Goal: Check status

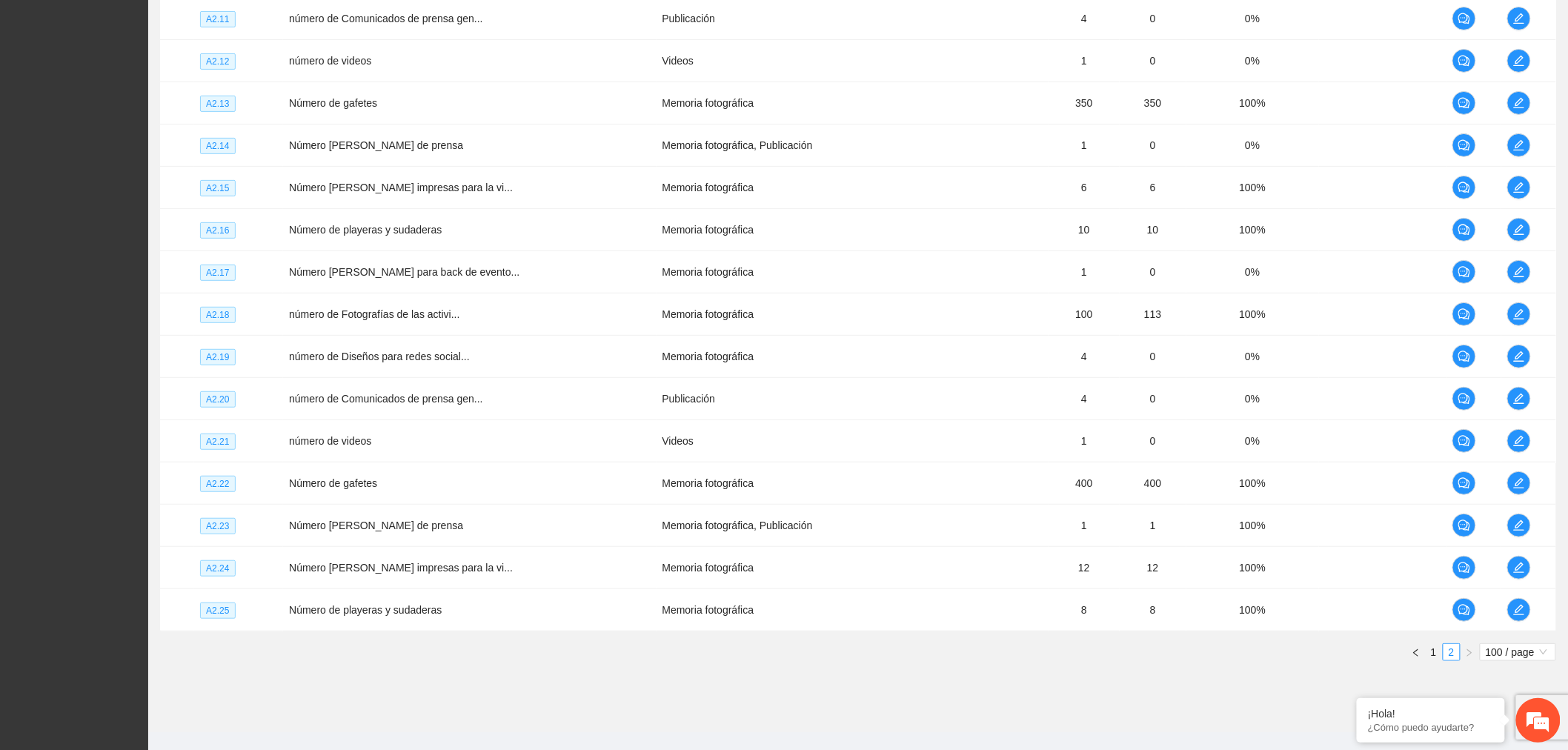
scroll to position [2546, 0]
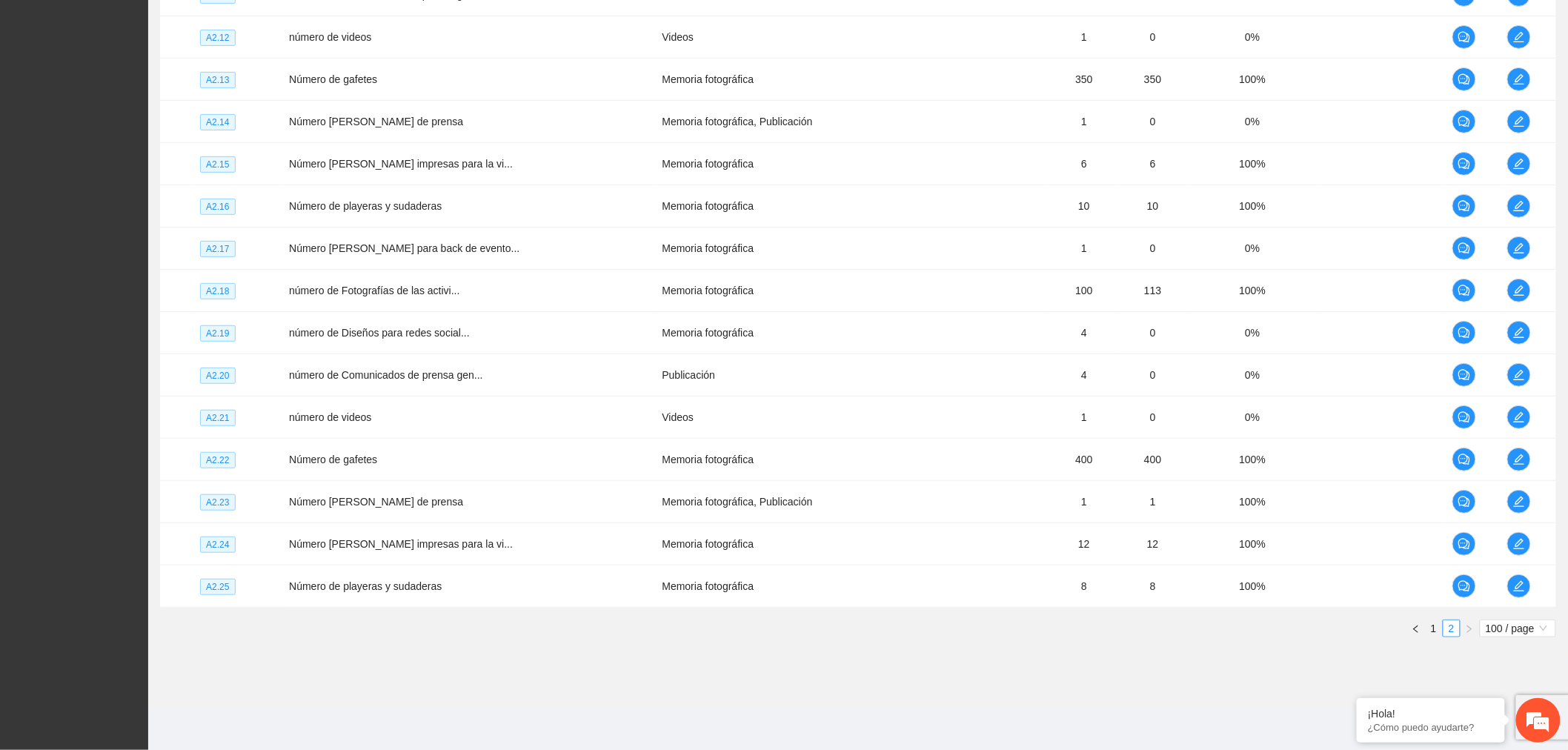
click at [1437, 620] on link "1" at bounding box center [1434, 628] width 16 height 16
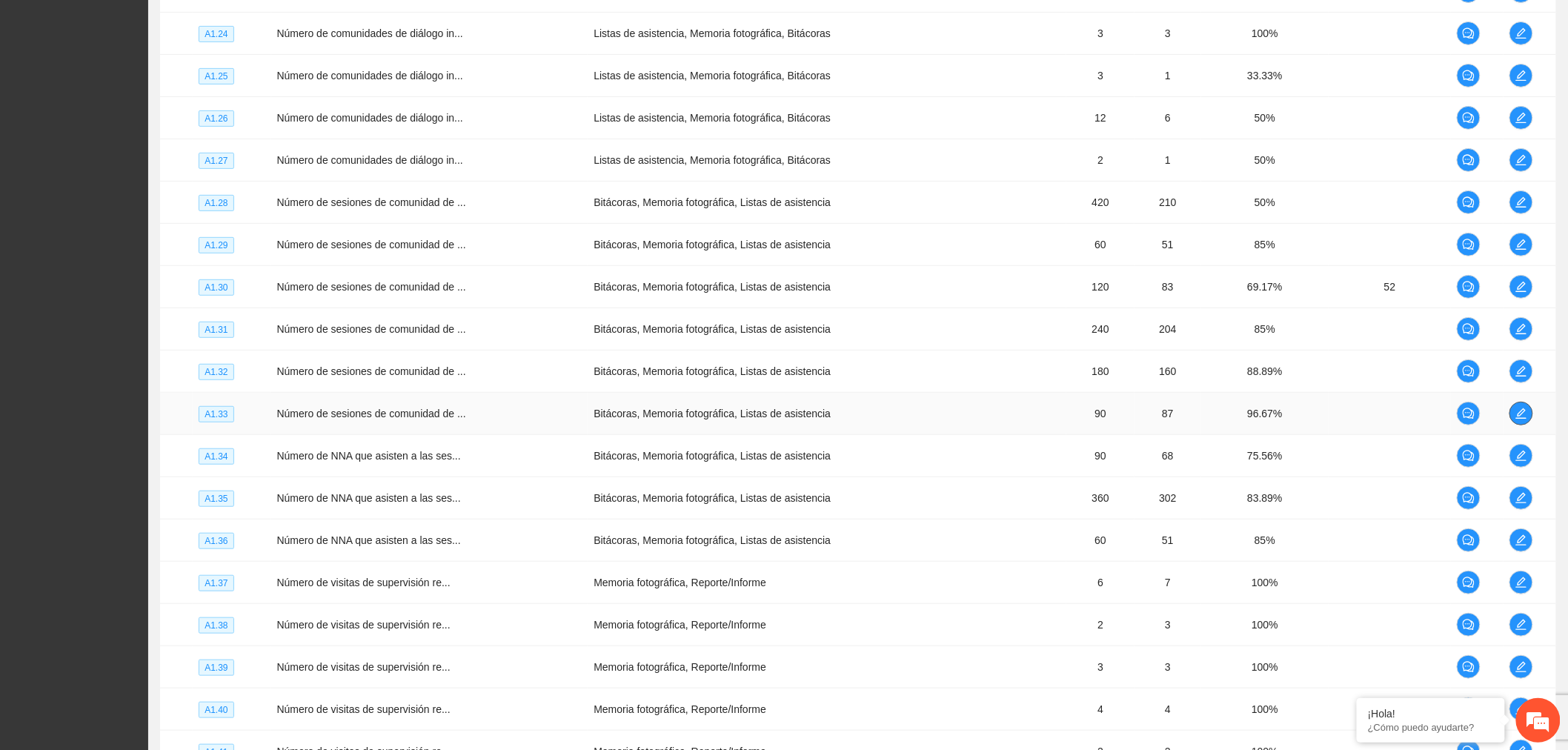
click at [1513, 419] on span "edit" at bounding box center [1521, 414] width 22 height 12
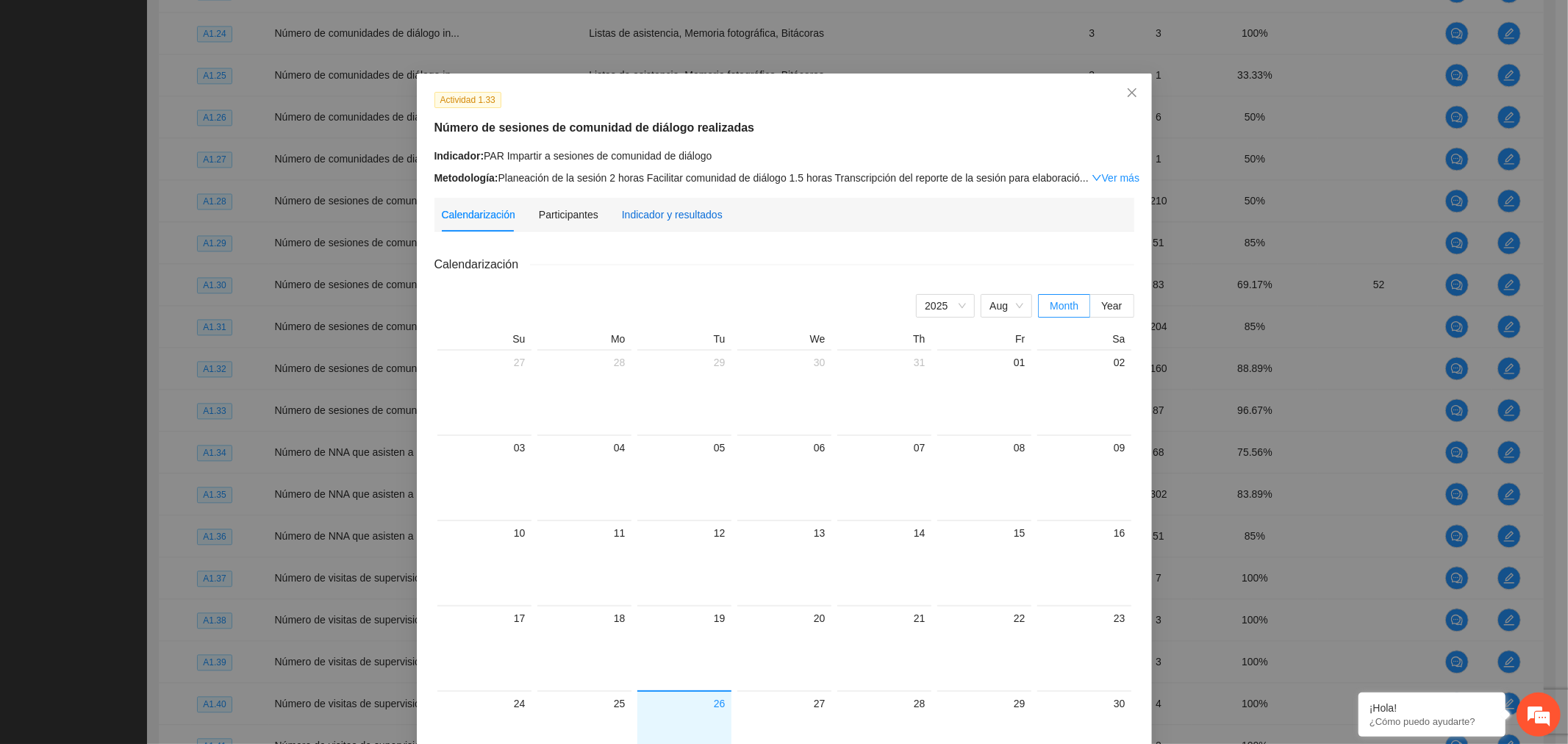
click at [679, 208] on div "Indicador y resultados" at bounding box center [671, 215] width 101 height 16
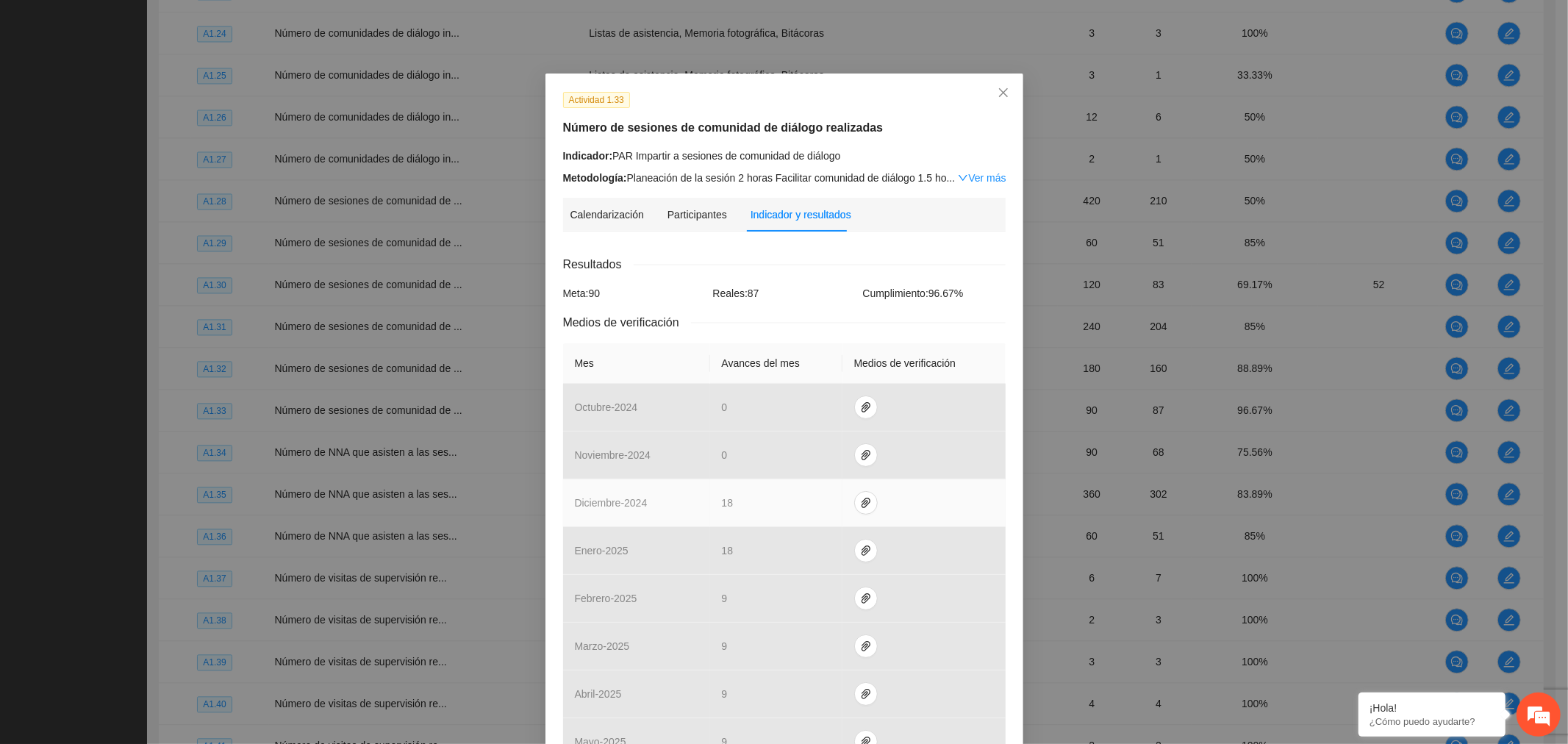
scroll to position [261, 0]
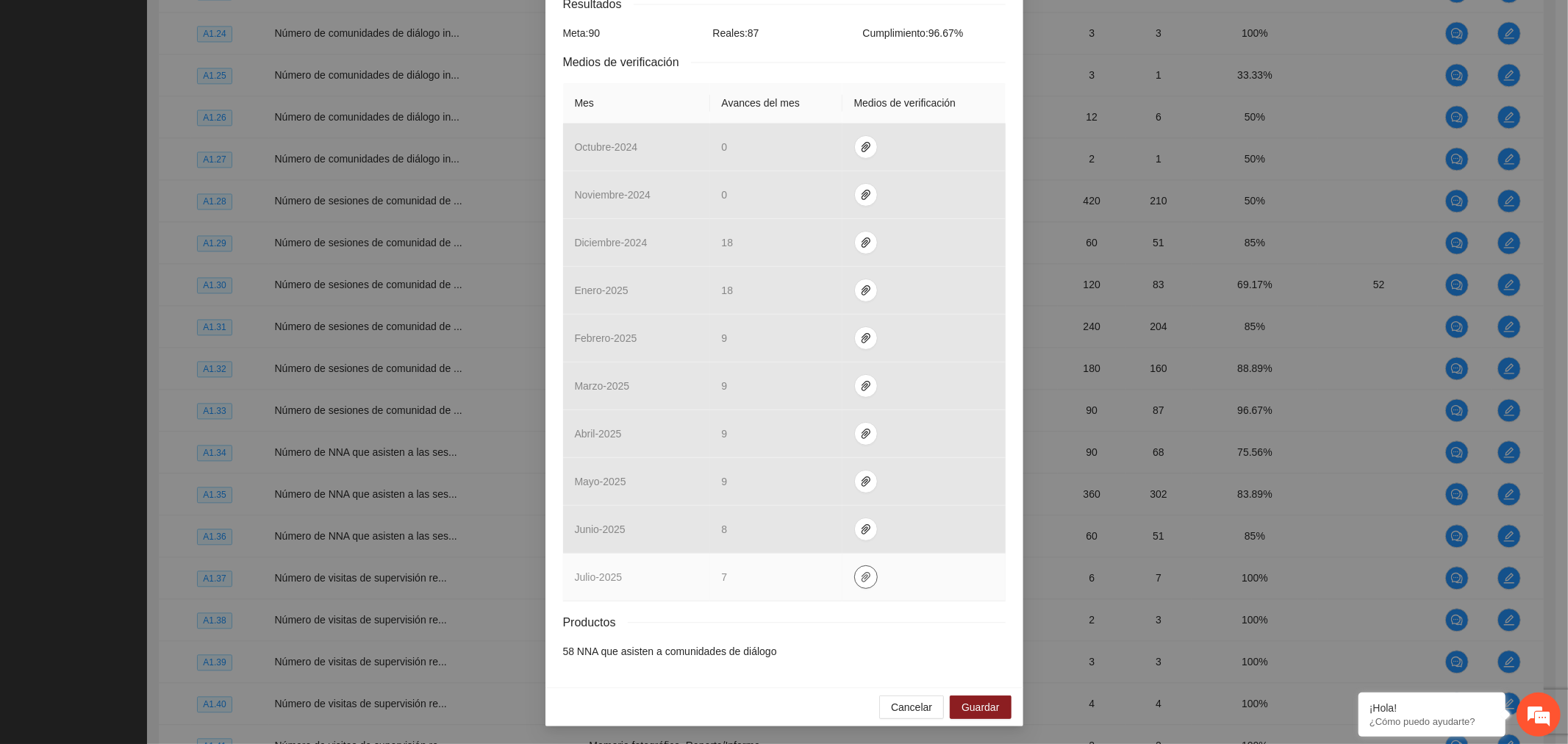
click at [868, 575] on span "paper-clip" at bounding box center [865, 577] width 22 height 12
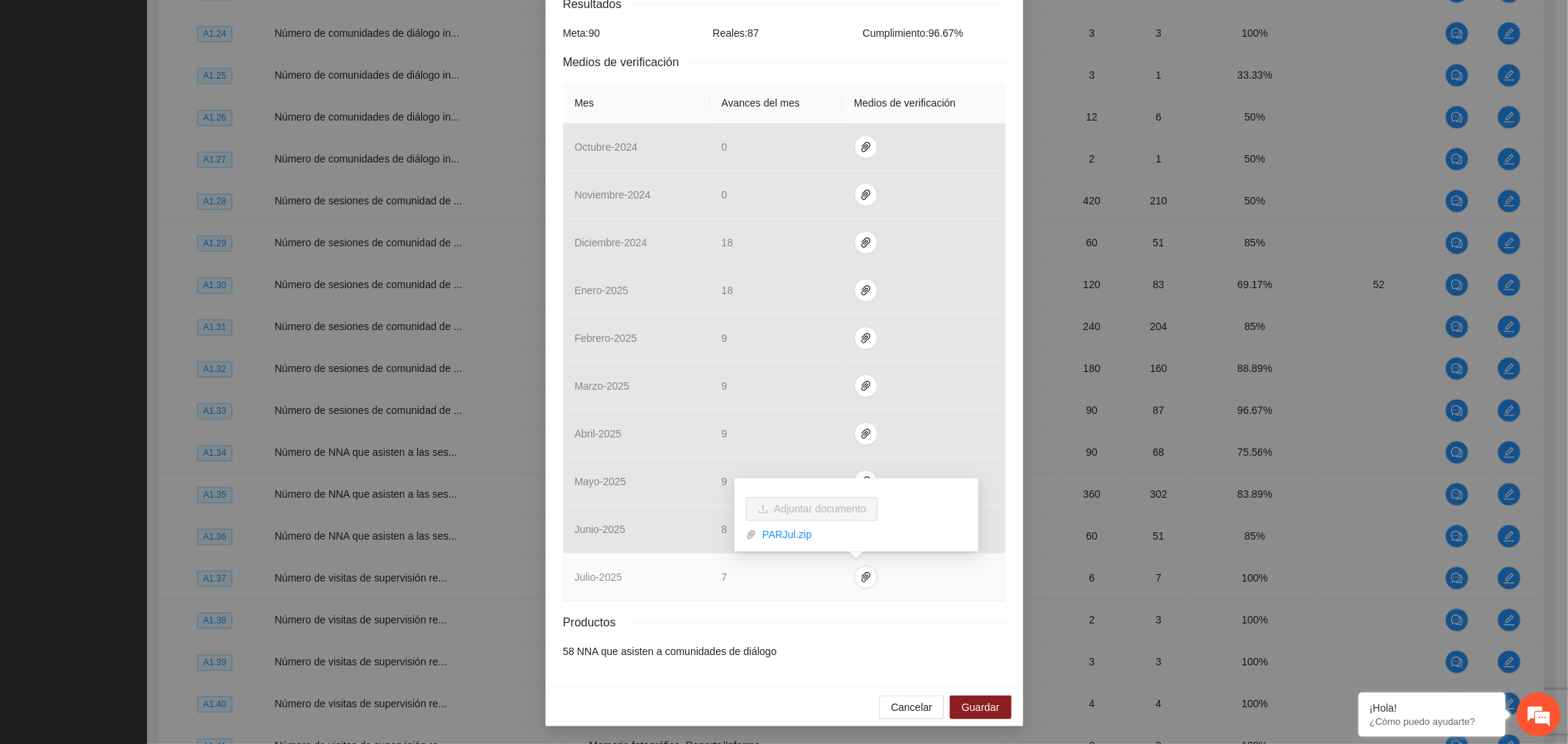
click at [792, 533] on link "PARJul.zip" at bounding box center [861, 535] width 210 height 16
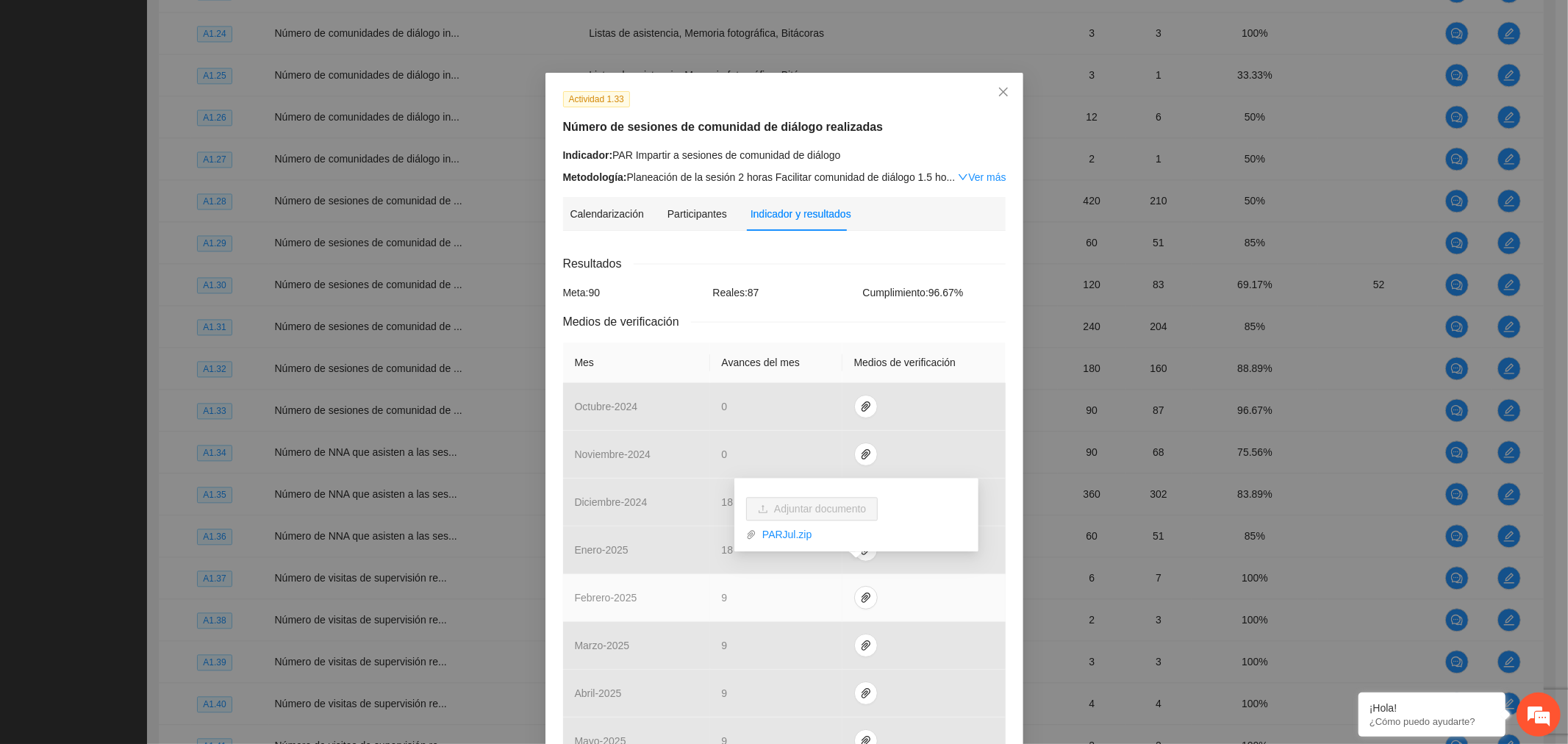
scroll to position [0, 0]
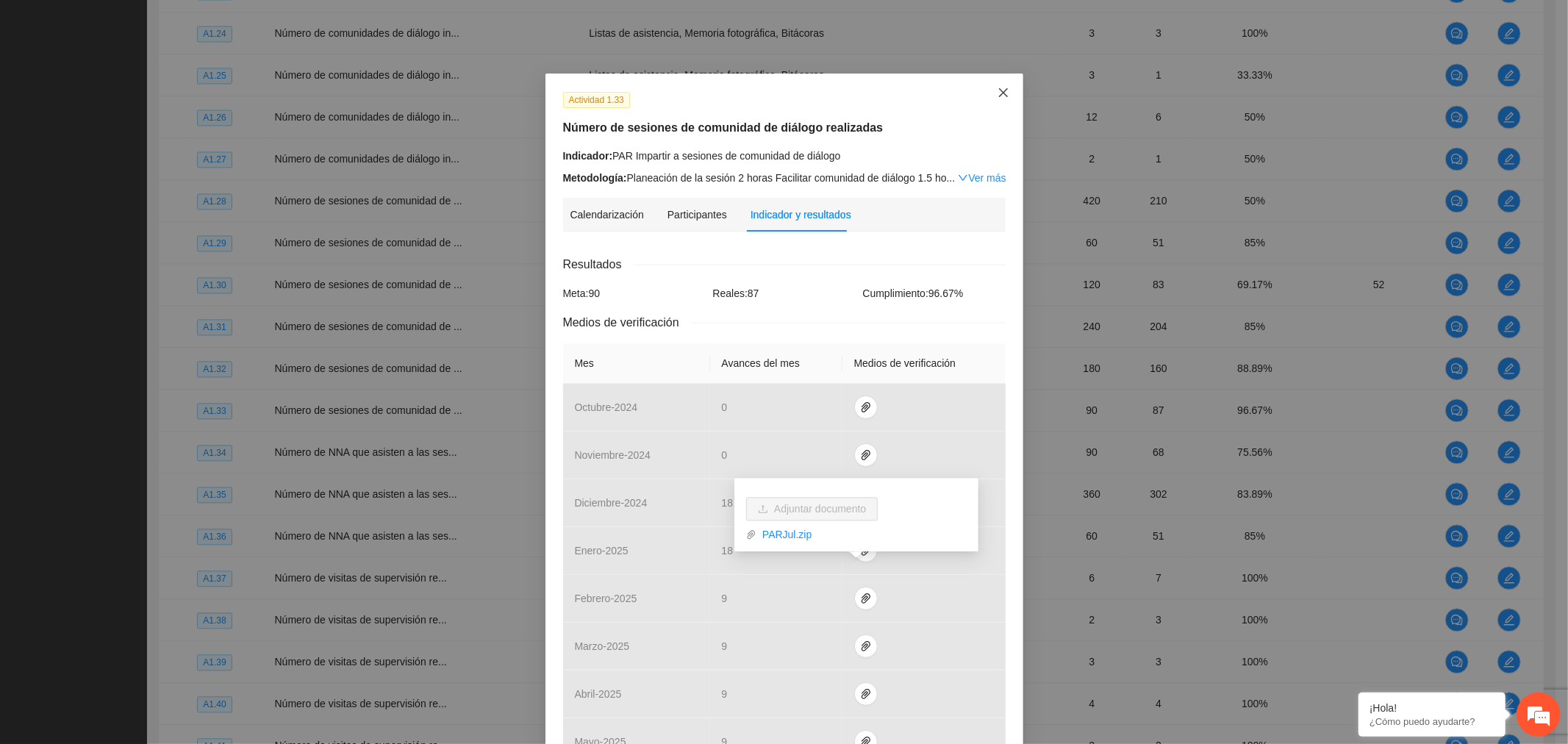
click at [1006, 89] on span "Close" at bounding box center [1003, 92] width 39 height 39
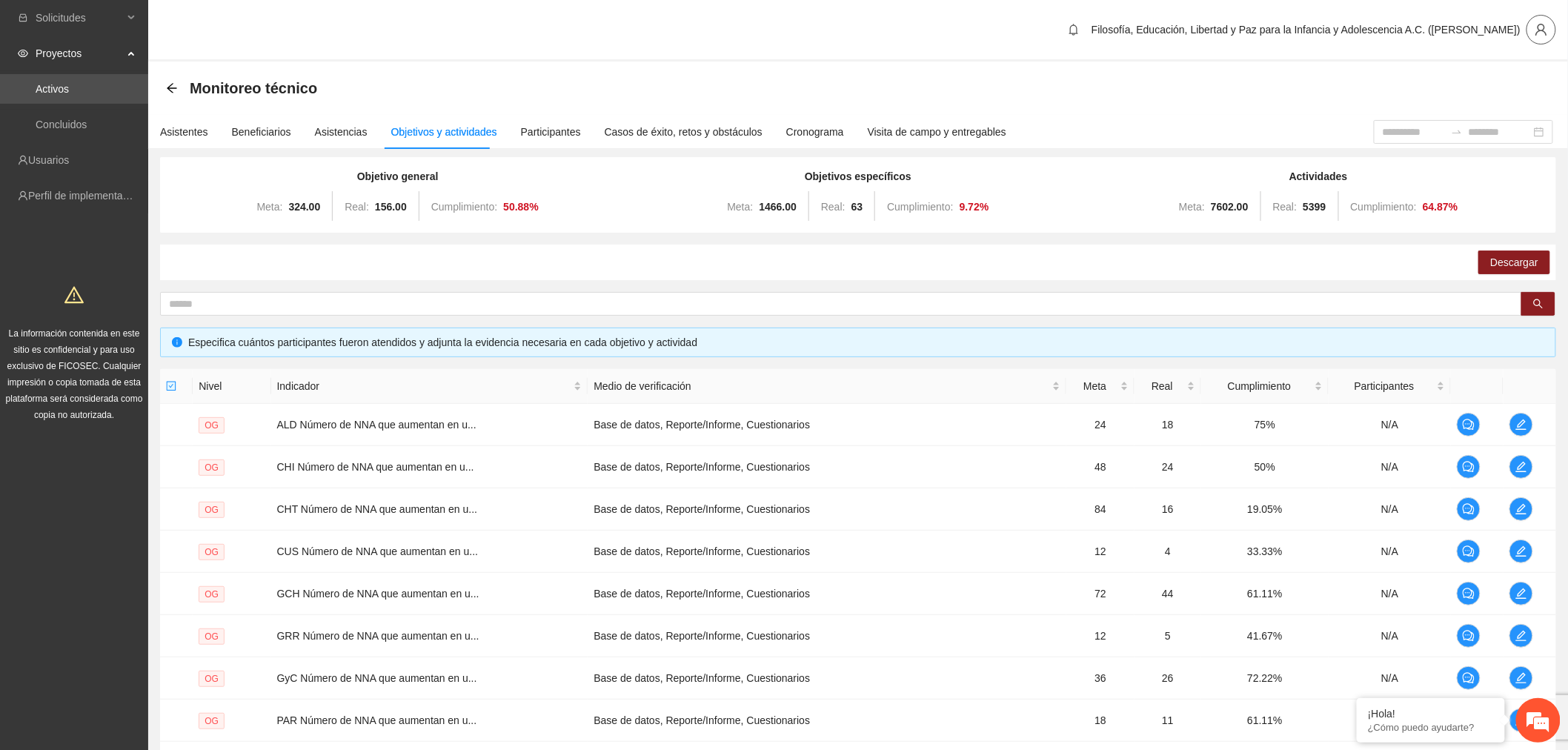
click at [1549, 24] on span "user" at bounding box center [1541, 29] width 28 height 13
click at [1484, 82] on span "Cerrar sesión" at bounding box center [1502, 85] width 93 height 16
